Goal: Information Seeking & Learning: Learn about a topic

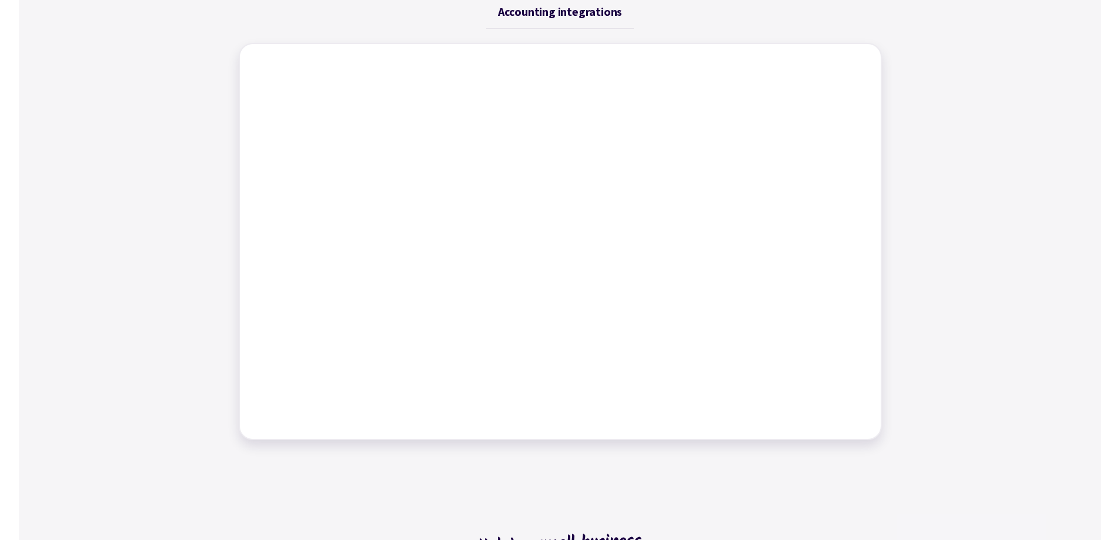
scroll to position [529, 0]
click at [965, 255] on div "Job management Job tracking Scheduling work Dynamic tables Time tracking Bills …" at bounding box center [560, 204] width 1082 height 507
drag, startPoint x: 982, startPoint y: 272, endPoint x: 946, endPoint y: 245, distance: 45.3
click at [982, 270] on div "Job management Job tracking Scheduling work Dynamic tables Time tracking Bills …" at bounding box center [560, 204] width 1082 height 507
click at [227, 97] on div "Job management Job tracking Scheduling work Dynamic tables Time tracking Bills …" at bounding box center [560, 204] width 671 height 507
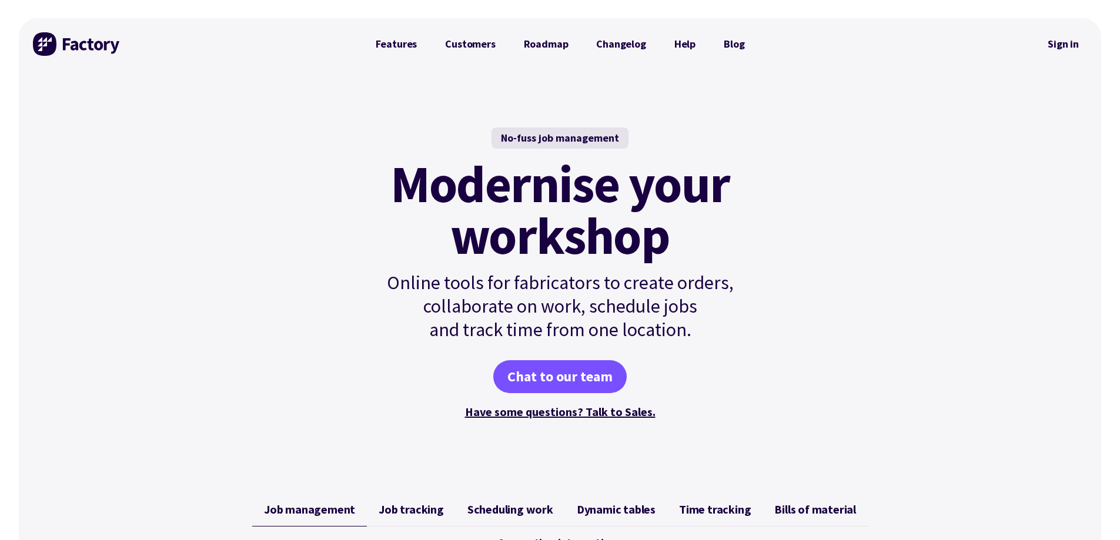
scroll to position [0, 0]
click at [146, 194] on div "No-fuss job management Modernise your workshop Online tools for fabricators to …" at bounding box center [560, 275] width 1082 height 409
click at [320, 80] on div "No-fuss job management Modernise your workshop Online tools for fabricators to …" at bounding box center [560, 275] width 1082 height 409
click at [173, 172] on div "No-fuss job management Modernise your workshop Online tools for fabricators to …" at bounding box center [560, 275] width 1082 height 409
click at [296, 201] on div "No-fuss job management Modernise your workshop Online tools for fabricators to …" at bounding box center [560, 275] width 1082 height 409
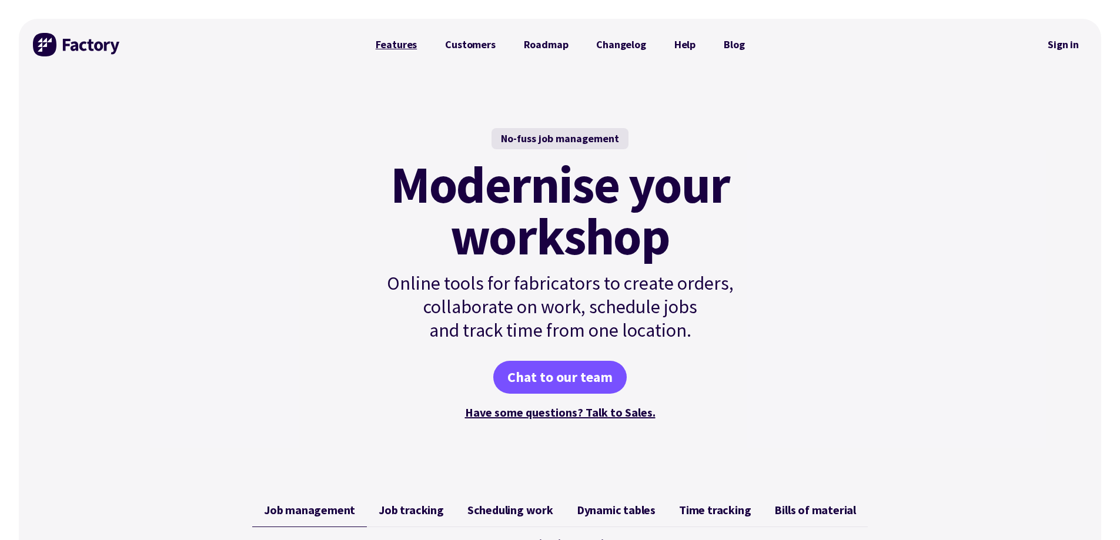
click at [389, 44] on link "Features" at bounding box center [397, 45] width 70 height 24
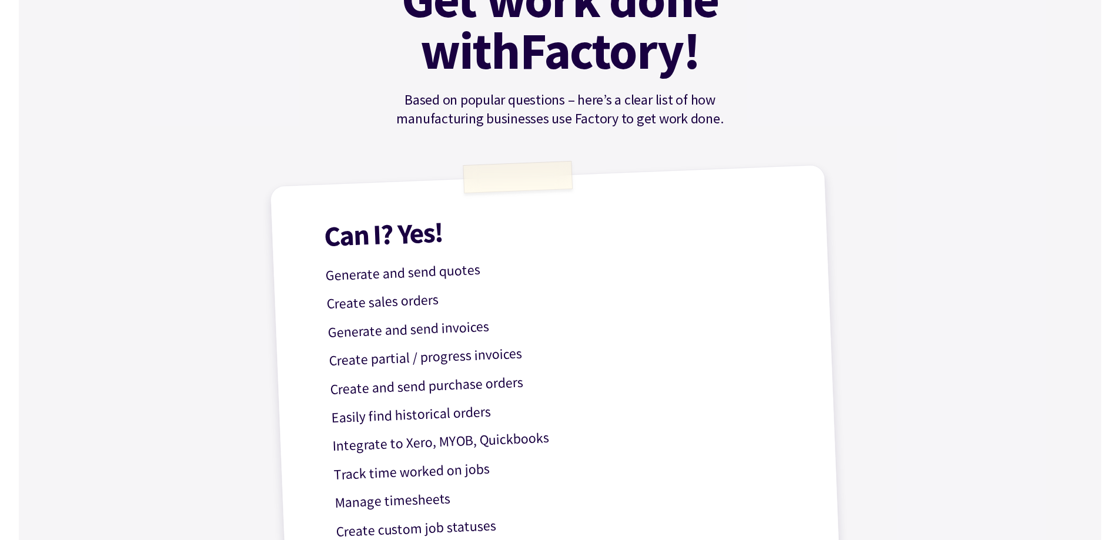
scroll to position [176, 0]
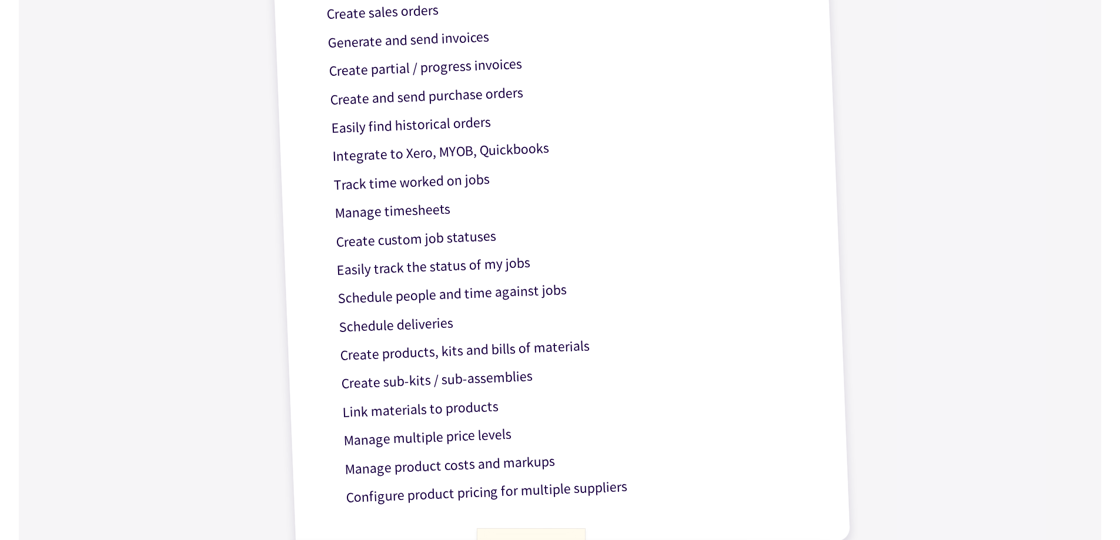
scroll to position [470, 0]
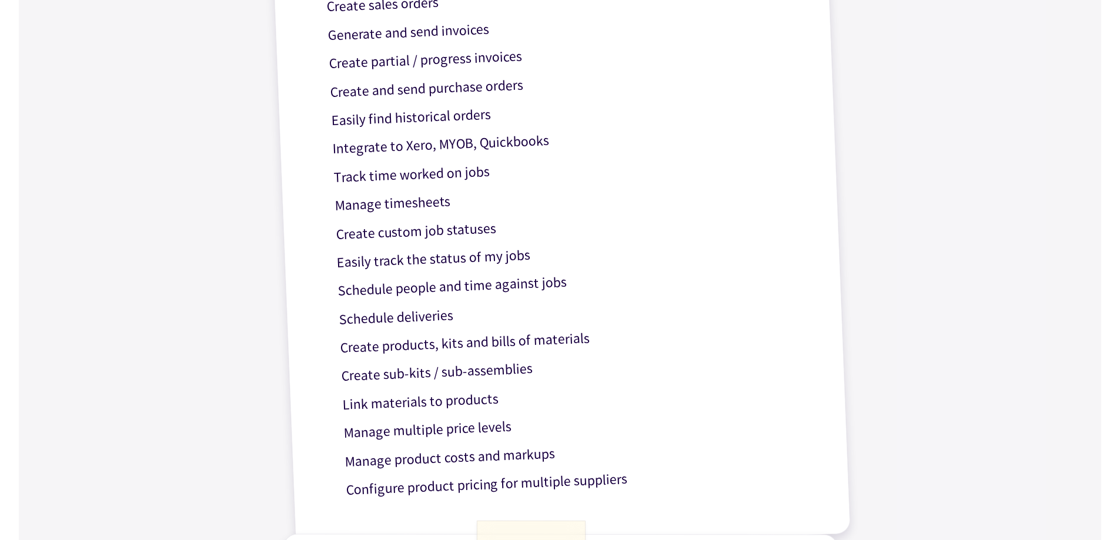
click at [337, 347] on div "Can I? Yes! Generate and send quotes Create sales orders Generate and send invo…" at bounding box center [560, 211] width 581 height 689
drag, startPoint x: 342, startPoint y: 346, endPoint x: 591, endPoint y: 343, distance: 249.3
click at [591, 343] on p "Create products, kits and bills of materials" at bounding box center [575, 339] width 470 height 41
click at [684, 373] on p "Create sub-kits / sub-assemblies" at bounding box center [576, 367] width 470 height 41
drag, startPoint x: 342, startPoint y: 377, endPoint x: 528, endPoint y: 377, distance: 186.3
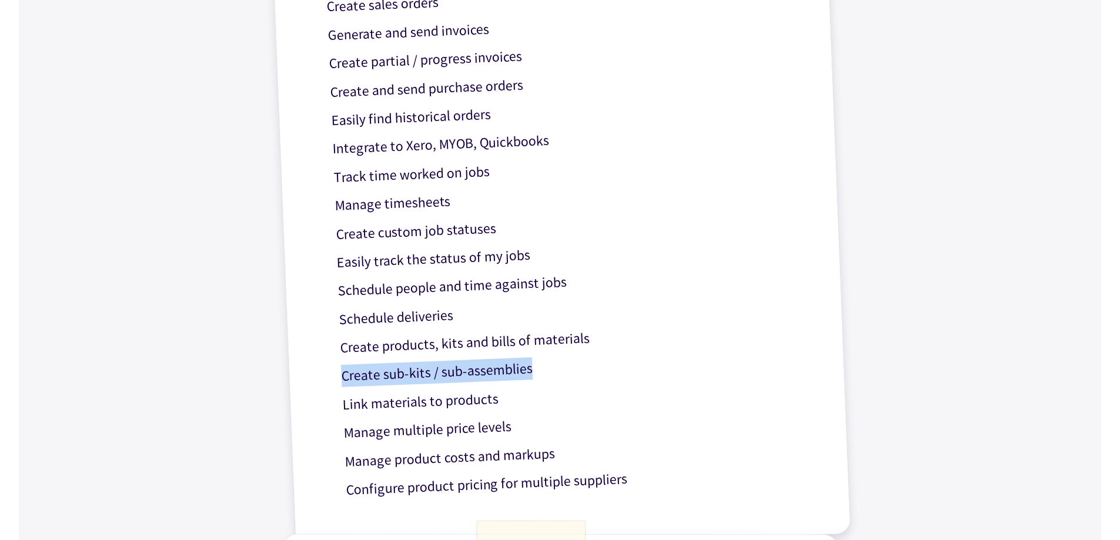
click at [528, 377] on p "Create sub-kits / sub-assemblies" at bounding box center [576, 367] width 470 height 41
click at [632, 438] on div "Can I? Yes! Generate and send quotes Create sales orders Generate and send invo…" at bounding box center [560, 211] width 581 height 689
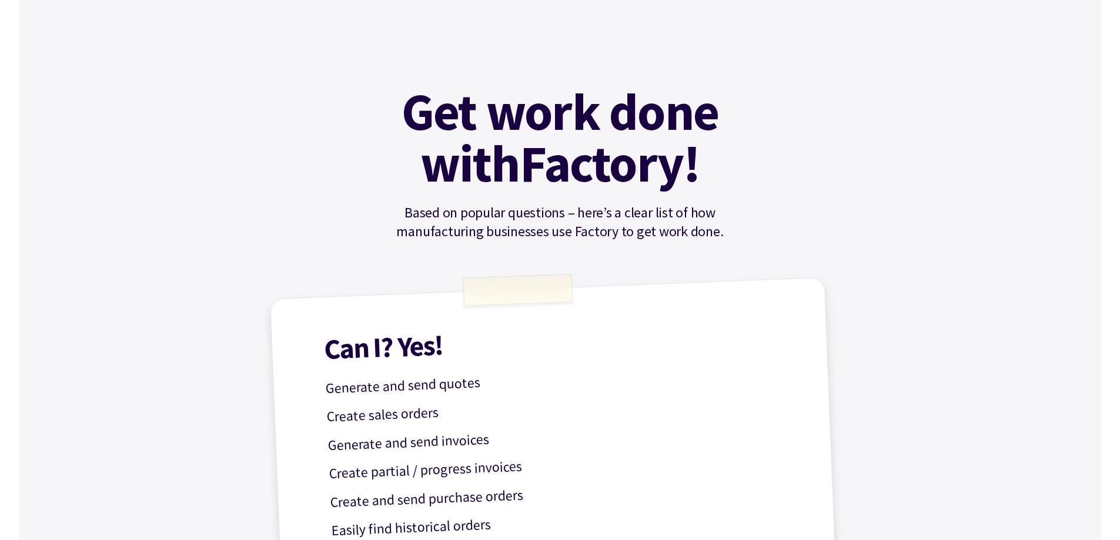
scroll to position [0, 0]
